Goal: Task Accomplishment & Management: Complete application form

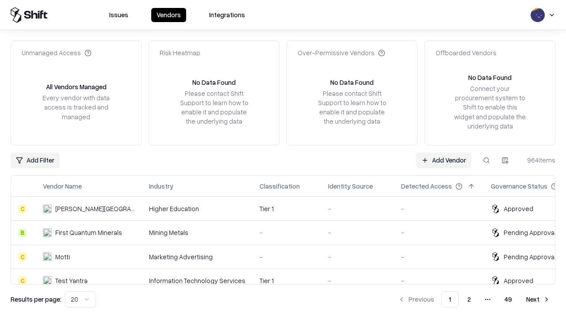
click at [444, 160] on link "Add Vendor" at bounding box center [443, 161] width 55 height 16
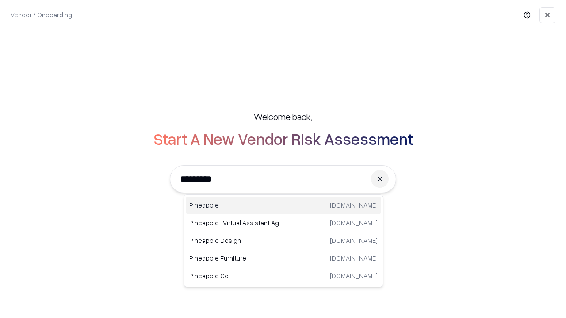
click at [284, 206] on div "Pineapple [DOMAIN_NAME]" at bounding box center [283, 206] width 195 height 18
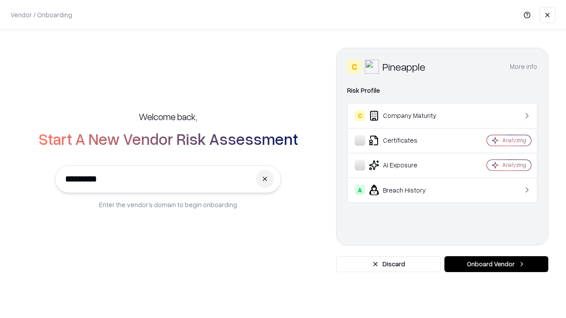
type input "*********"
click at [496, 264] on button "Onboard Vendor" at bounding box center [497, 265] width 104 height 16
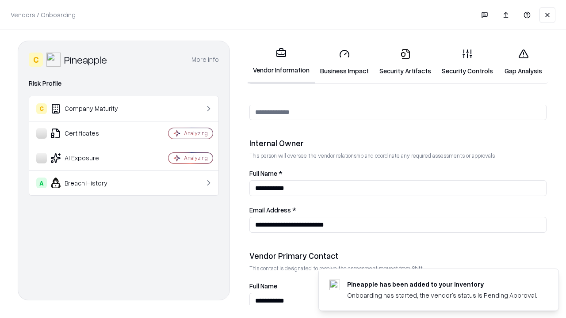
scroll to position [458, 0]
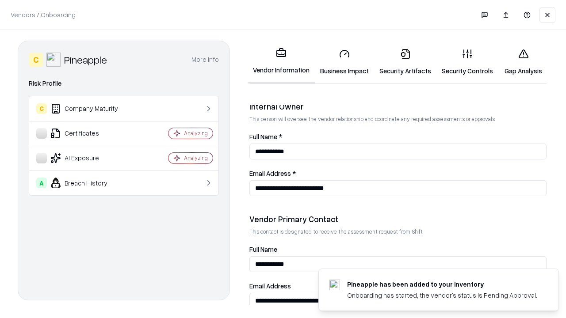
click at [345, 62] on link "Business Impact" at bounding box center [344, 62] width 59 height 41
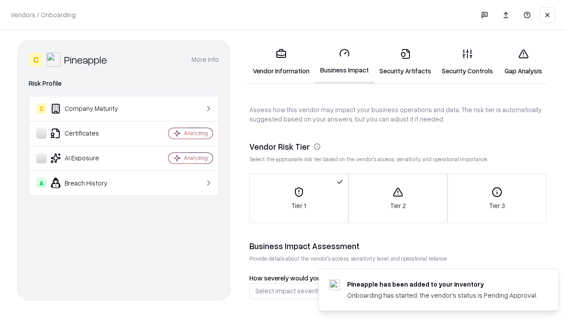
click at [405, 62] on link "Security Artifacts" at bounding box center [405, 62] width 62 height 41
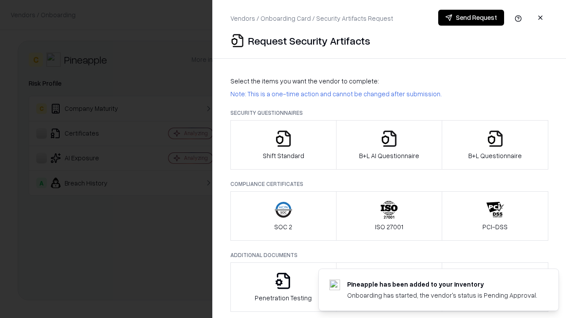
click at [283, 145] on icon "button" at bounding box center [284, 139] width 18 height 18
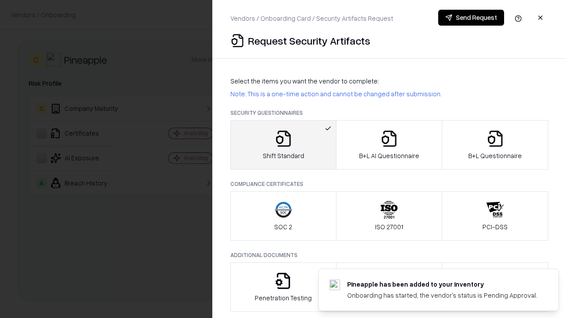
click at [471, 18] on button "Send Request" at bounding box center [471, 18] width 66 height 16
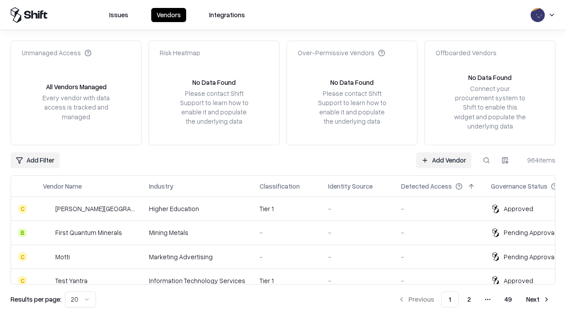
click at [487, 160] on button at bounding box center [487, 161] width 16 height 16
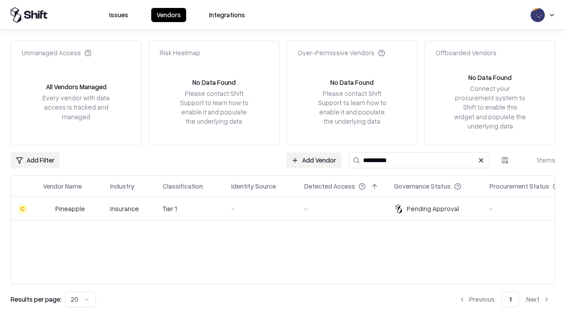
type input "*********"
click at [288, 209] on div "-" at bounding box center [260, 208] width 59 height 9
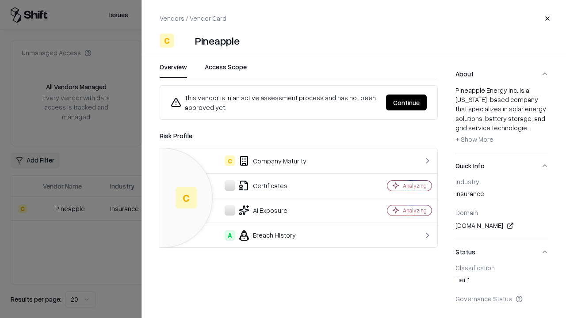
click at [406, 103] on button "Continue" at bounding box center [406, 103] width 41 height 16
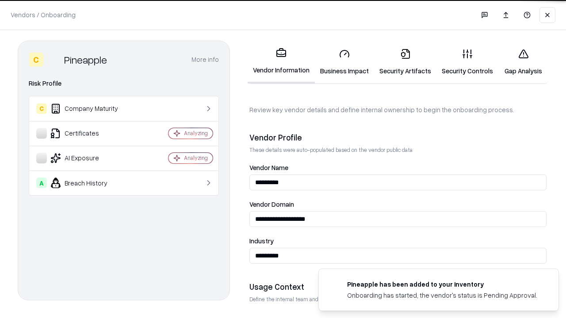
click at [405, 62] on link "Security Artifacts" at bounding box center [405, 62] width 62 height 41
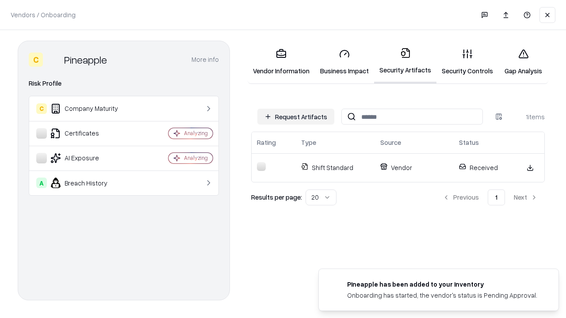
click at [468, 62] on link "Security Controls" at bounding box center [468, 62] width 62 height 41
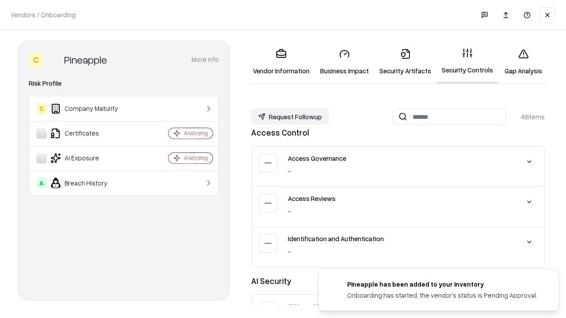
click at [290, 117] on button "Request Followup" at bounding box center [290, 117] width 78 height 16
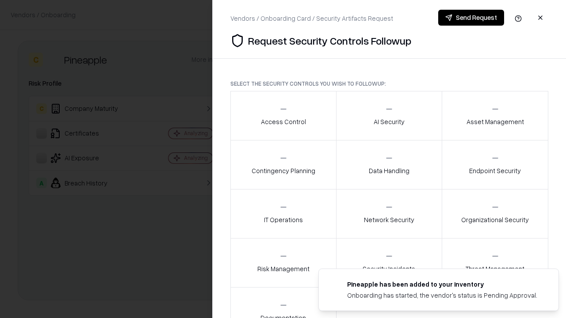
click at [283, 116] on div "Access Control" at bounding box center [283, 116] width 45 height 22
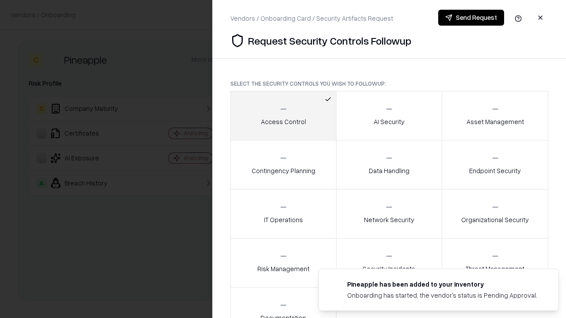
click at [471, 18] on button "Send Request" at bounding box center [471, 18] width 66 height 16
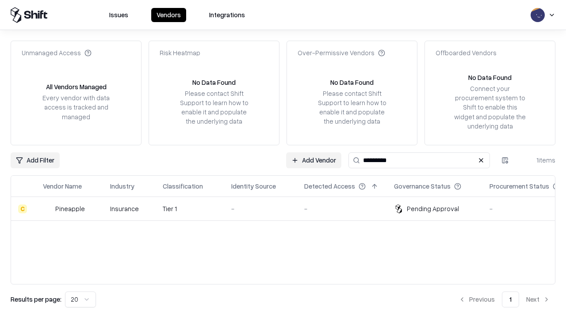
type input "*********"
click at [288, 209] on div "-" at bounding box center [260, 208] width 59 height 9
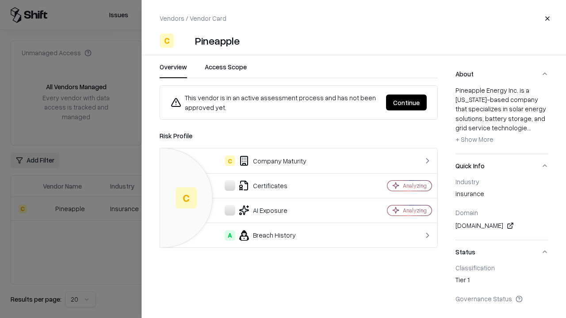
click at [406, 103] on button "Continue" at bounding box center [406, 103] width 41 height 16
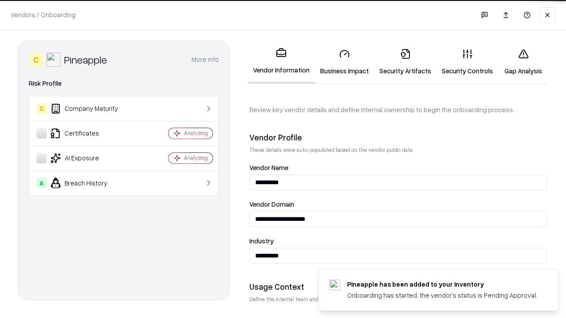
click at [523, 62] on link "Gap Analysis" at bounding box center [523, 62] width 50 height 41
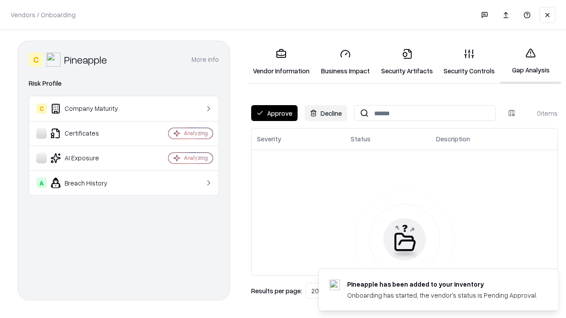
click at [274, 113] on button "Approve" at bounding box center [274, 113] width 46 height 16
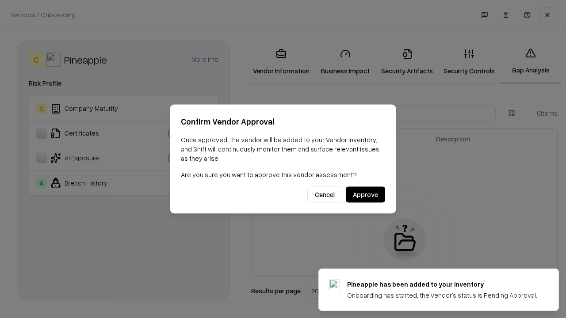
click at [365, 195] on button "Approve" at bounding box center [365, 195] width 39 height 16
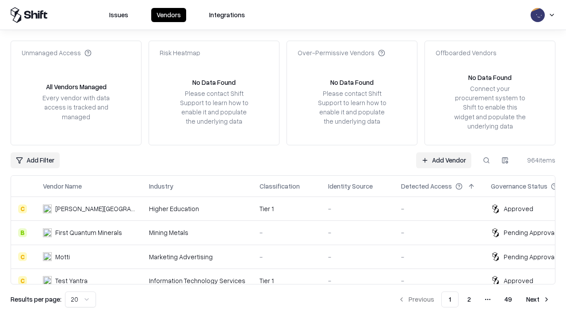
type input "*********"
click at [444, 160] on link "Add Vendor" at bounding box center [443, 161] width 55 height 16
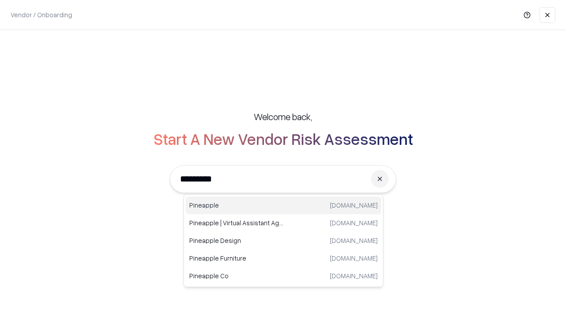
click at [284, 206] on div "Pineapple pineappleenergy.com" at bounding box center [283, 206] width 195 height 18
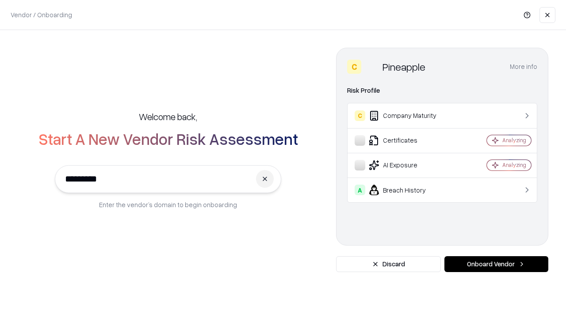
type input "*********"
click at [496, 264] on button "Onboard Vendor" at bounding box center [497, 265] width 104 height 16
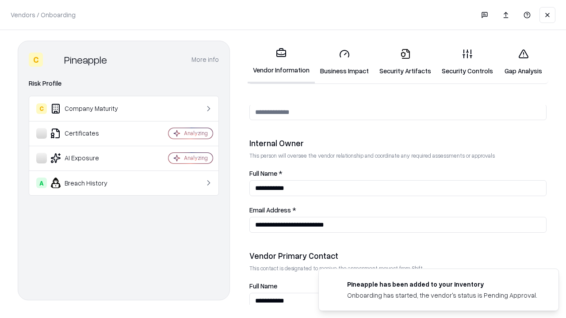
scroll to position [458, 0]
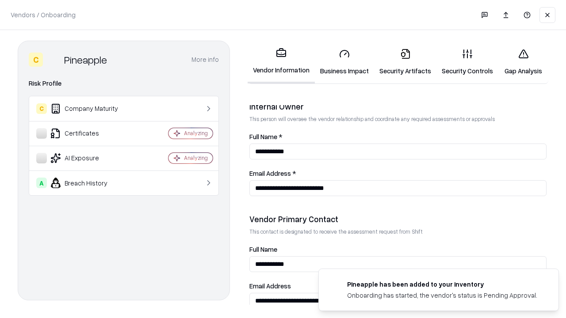
click at [523, 62] on link "Gap Analysis" at bounding box center [523, 62] width 50 height 41
